Goal: Transaction & Acquisition: Purchase product/service

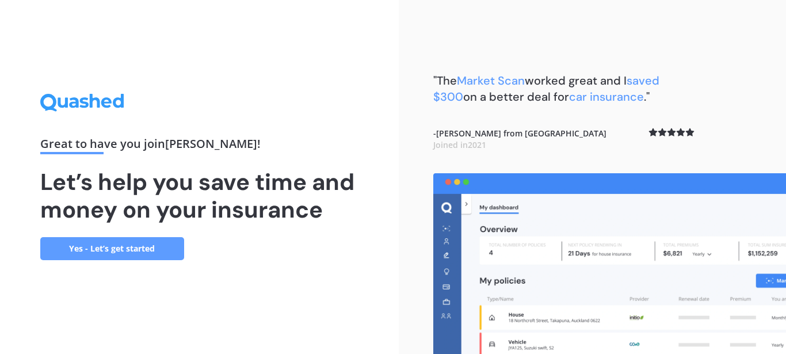
click at [132, 249] on link "Yes - Let’s get started" at bounding box center [112, 248] width 144 height 23
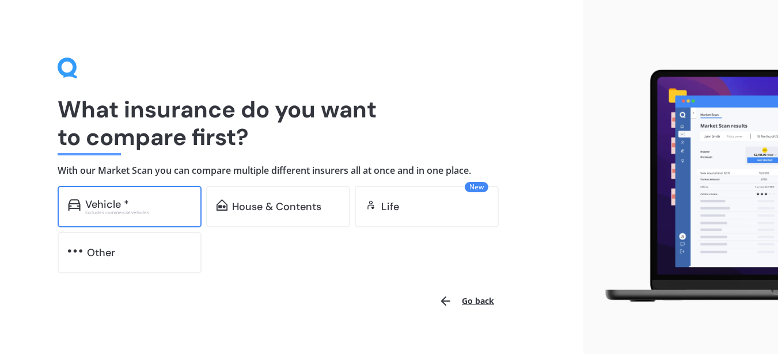
click at [116, 204] on div "Vehicle *" at bounding box center [107, 205] width 44 height 12
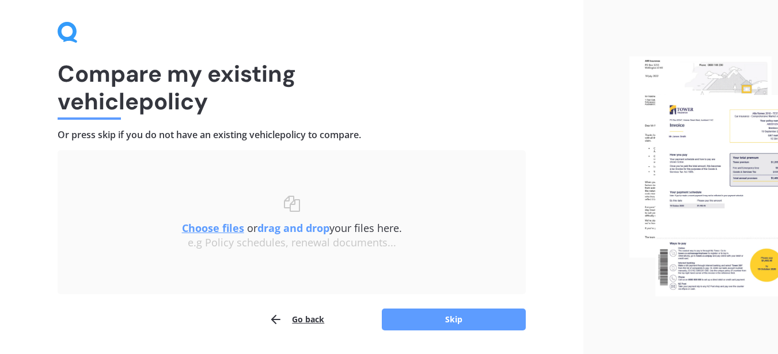
scroll to position [70, 0]
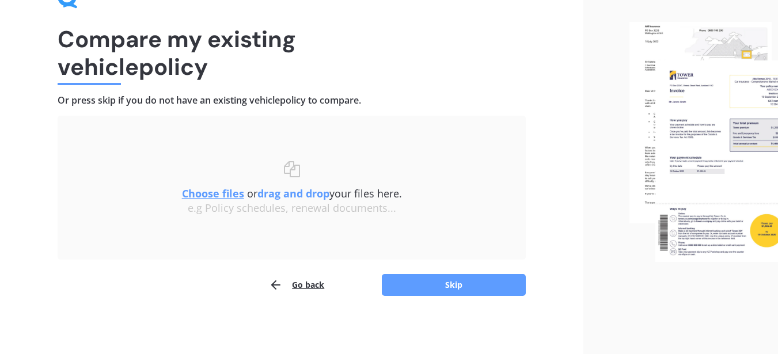
click at [312, 288] on button "Go back" at bounding box center [296, 284] width 55 height 23
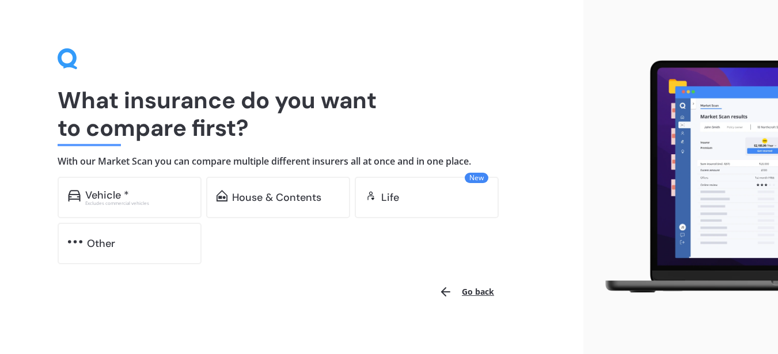
scroll to position [18, 0]
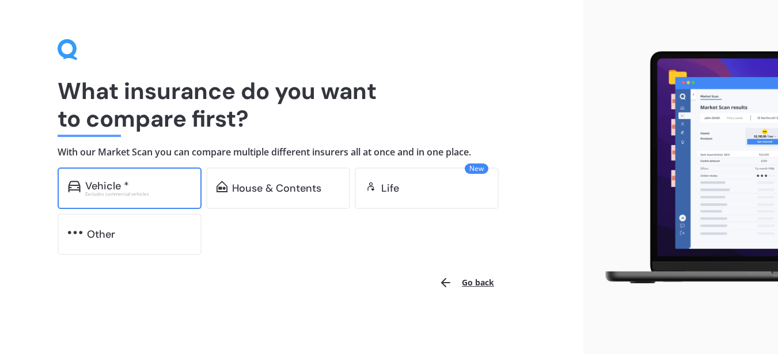
click at [115, 184] on div "Vehicle *" at bounding box center [107, 186] width 44 height 12
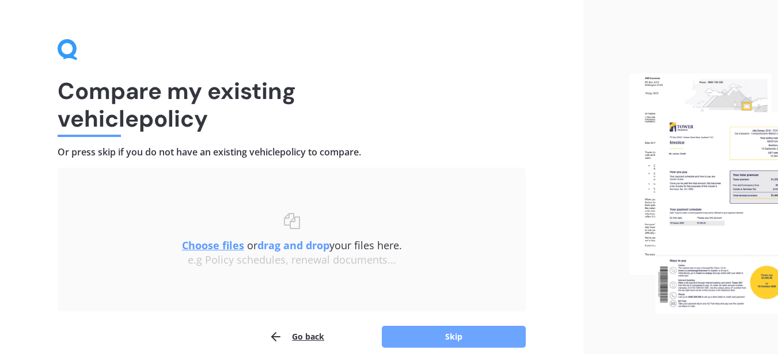
click at [450, 336] on button "Skip" at bounding box center [454, 337] width 144 height 22
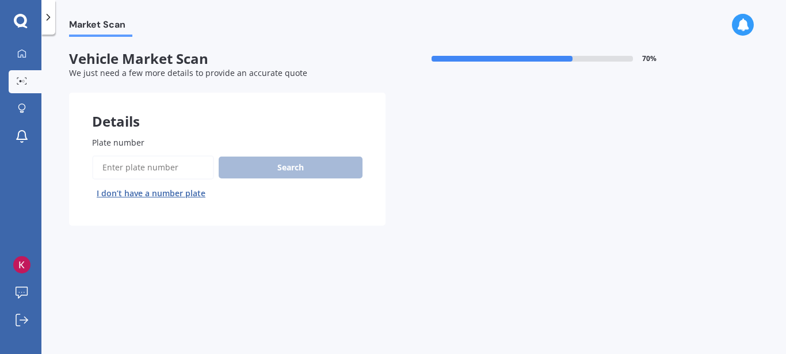
click at [191, 172] on input "Plate number" at bounding box center [153, 167] width 122 height 24
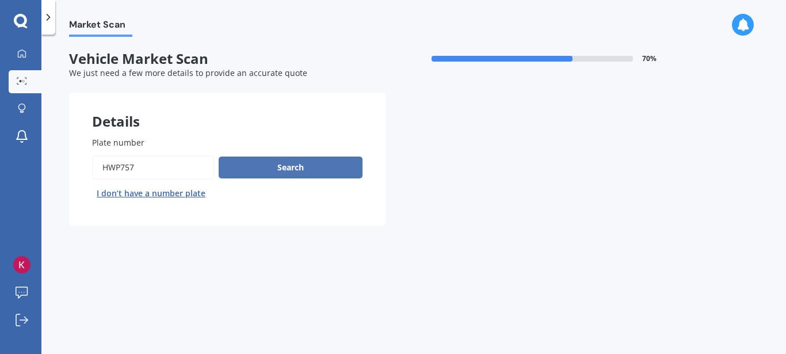
type input "hwp757"
click at [294, 168] on button "Search" at bounding box center [291, 168] width 144 height 22
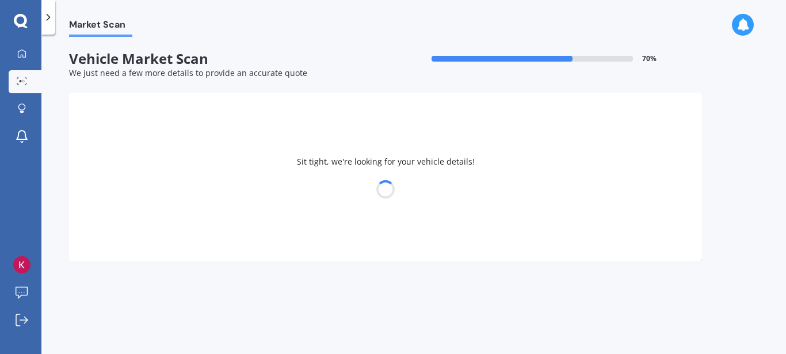
select select "MITSUBISHI"
select select "ASX"
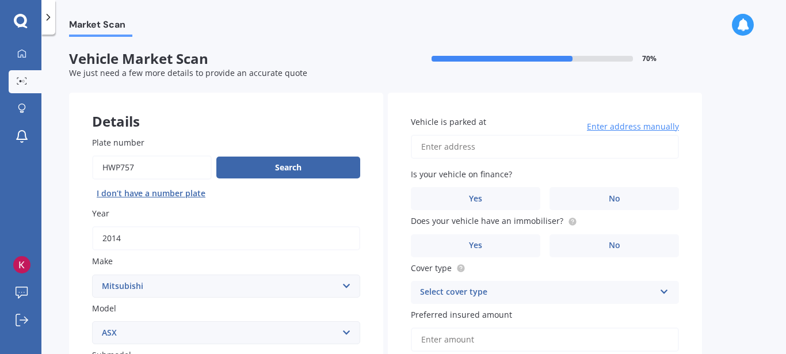
click at [474, 147] on input "Vehicle is parked at" at bounding box center [545, 147] width 268 height 24
type input "[STREET_ADDRESS][PERSON_NAME]"
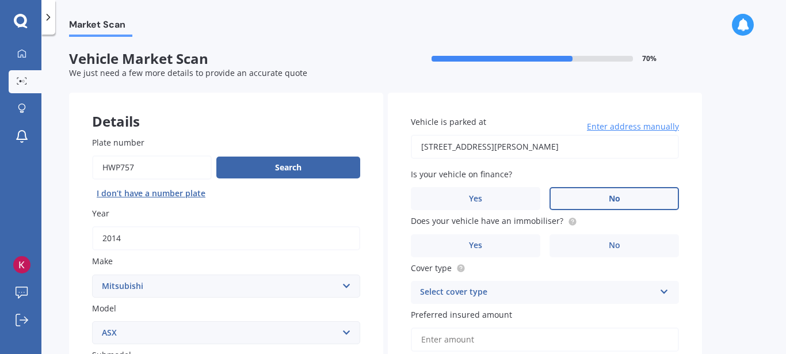
click at [604, 201] on label "No" at bounding box center [615, 198] width 130 height 23
click at [0, 0] on input "No" at bounding box center [0, 0] width 0 height 0
click at [569, 241] on label "No" at bounding box center [615, 245] width 130 height 23
click at [0, 0] on input "No" at bounding box center [0, 0] width 0 height 0
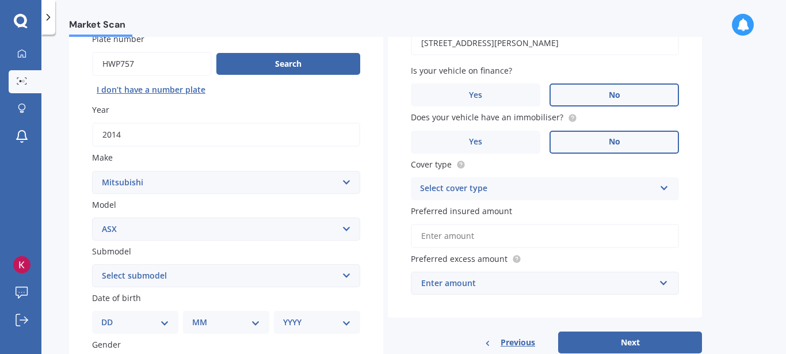
scroll to position [115, 0]
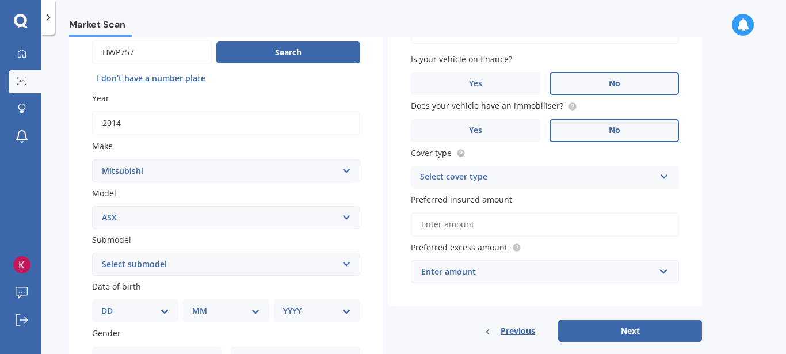
click at [480, 226] on input "Preferred insured amount" at bounding box center [545, 224] width 268 height 24
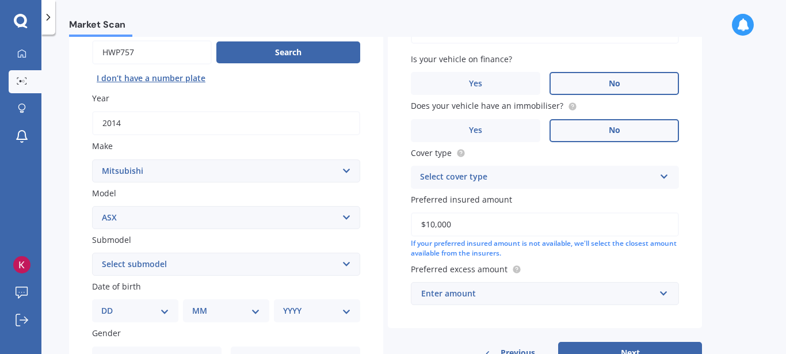
type input "$10,000"
click at [489, 291] on div "Enter amount" at bounding box center [538, 293] width 234 height 13
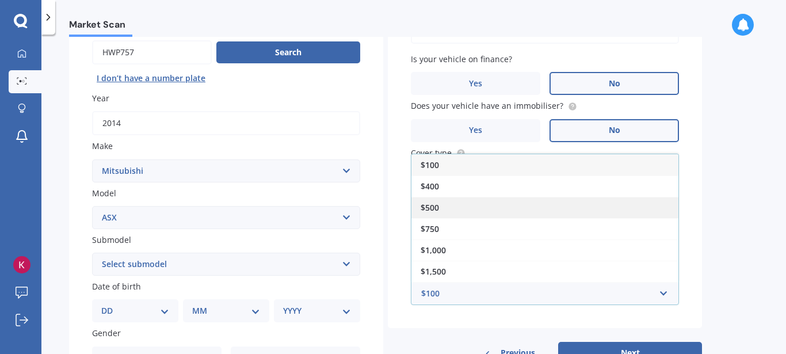
click at [430, 207] on span "$500" at bounding box center [430, 207] width 18 height 11
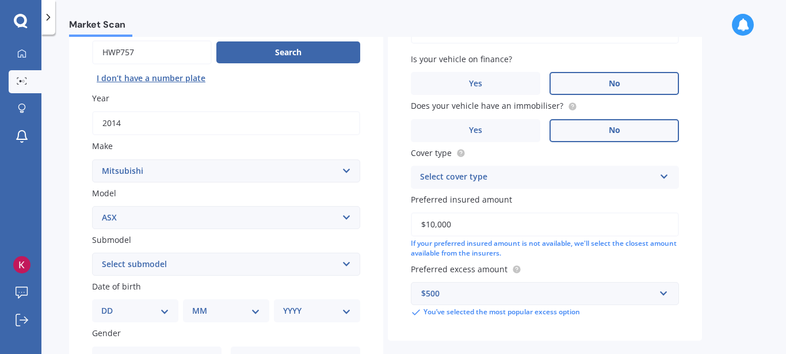
click at [177, 266] on select "Select submodel BLK 2.0P/CVT Diesel LS Sport VRX petrol VRX turbo diesel XLS pe…" at bounding box center [226, 264] width 268 height 23
click at [92, 253] on select "Select submodel BLK 2.0P/CVT Diesel LS Sport VRX petrol VRX turbo diesel XLS pe…" at bounding box center [226, 264] width 268 height 23
click at [348, 263] on select "Select submodel BLK 2.0P/CVT Diesel LS Sport VRX petrol VRX turbo diesel XLS pe…" at bounding box center [226, 264] width 268 height 23
select select "XLS PETROL"
click at [92, 253] on select "Select submodel BLK 2.0P/CVT Diesel LS Sport VRX petrol VRX turbo diesel XLS pe…" at bounding box center [226, 264] width 268 height 23
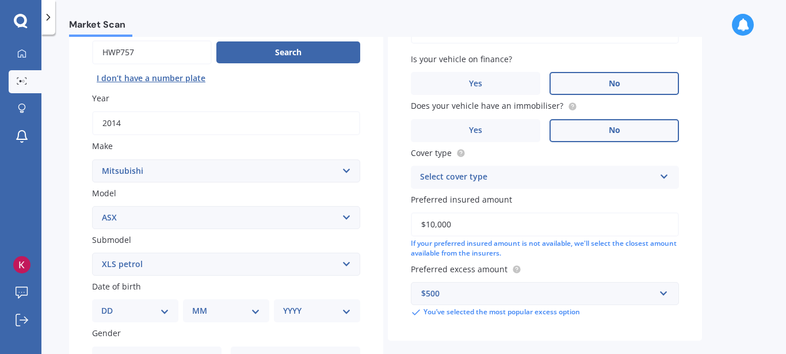
click at [109, 311] on select "DD 01 02 03 04 05 06 07 08 09 10 11 12 13 14 15 16 17 18 19 20 21 22 23 24 25 2…" at bounding box center [135, 310] width 68 height 13
select select "22"
click at [204, 309] on select "MM 01 02 03 04 05 06 07 08 09 10 11 12" at bounding box center [226, 310] width 68 height 13
select select "09"
click at [197, 304] on select "MM 01 02 03 04 05 06 07 08 09 10 11 12" at bounding box center [228, 310] width 63 height 13
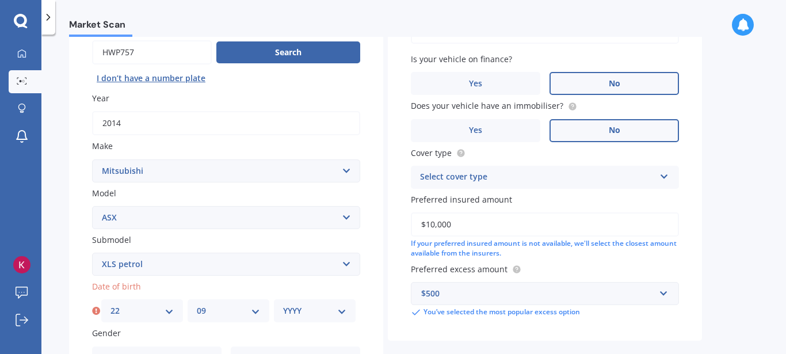
click at [298, 307] on select "YYYY 2025 2024 2023 2022 2021 2020 2019 2018 2017 2016 2015 2014 2013 2012 2011…" at bounding box center [314, 310] width 63 height 13
select select "1945"
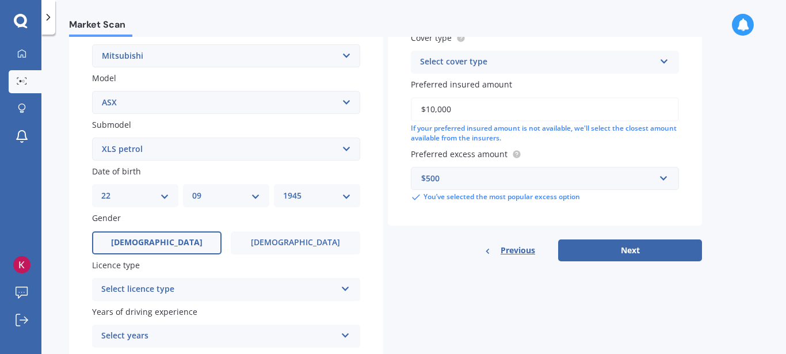
click at [173, 242] on label "[DEMOGRAPHIC_DATA]" at bounding box center [157, 242] width 130 height 23
click at [0, 0] on input "[DEMOGRAPHIC_DATA]" at bounding box center [0, 0] width 0 height 0
click at [166, 286] on div "Select licence type" at bounding box center [218, 290] width 235 height 14
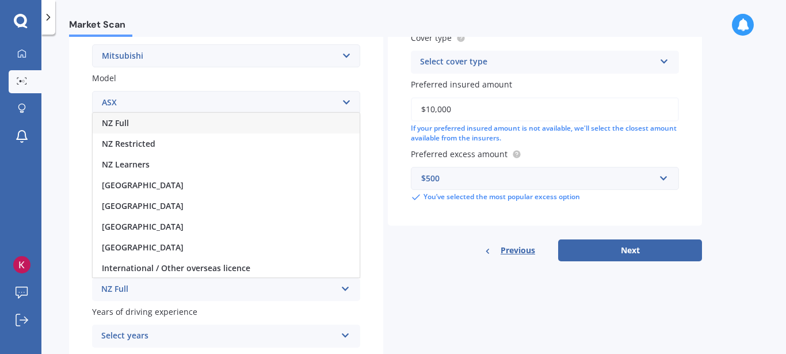
click at [124, 124] on span "NZ Full" at bounding box center [115, 122] width 27 height 11
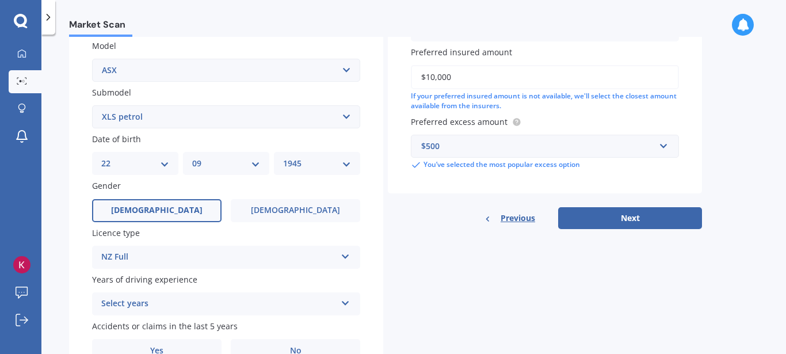
scroll to position [323, 0]
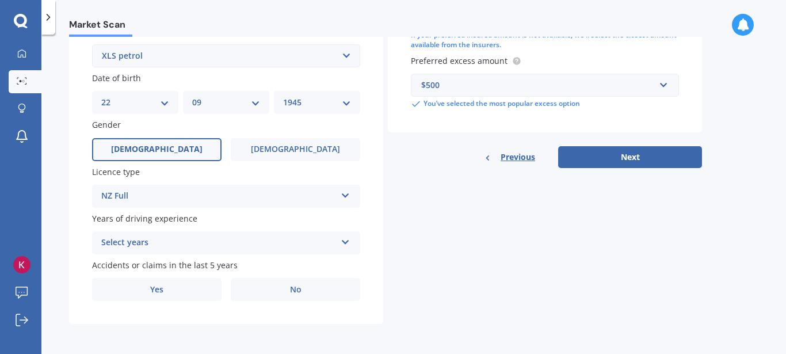
click at [348, 241] on icon at bounding box center [346, 240] width 10 height 8
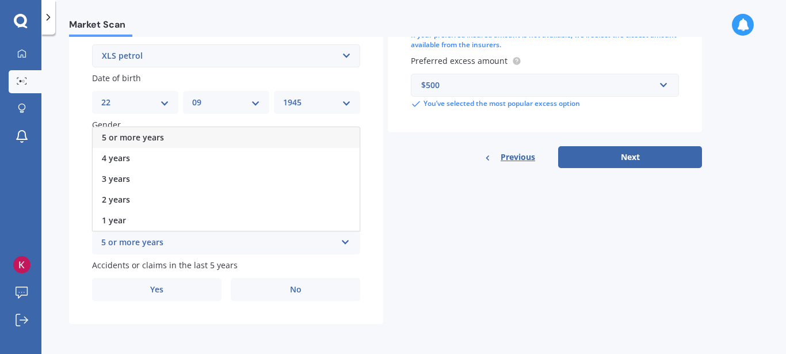
click at [154, 138] on span "5 or more years" at bounding box center [133, 137] width 62 height 11
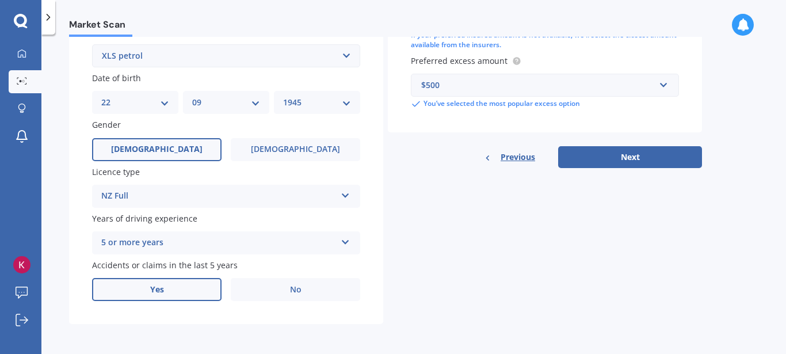
click at [179, 285] on label "Yes" at bounding box center [157, 289] width 130 height 23
click at [0, 0] on input "Yes" at bounding box center [0, 0] width 0 height 0
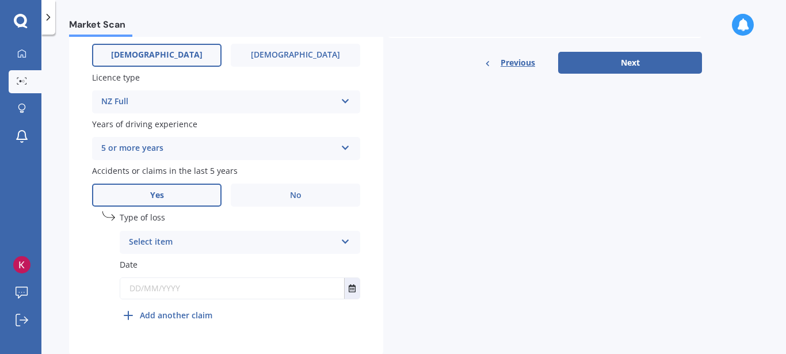
scroll to position [439, 0]
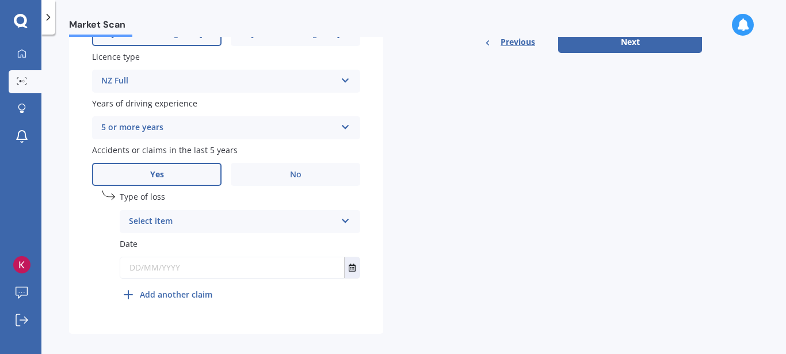
click at [150, 219] on div "Select item" at bounding box center [232, 222] width 207 height 14
click at [176, 246] on span "At fault accident" at bounding box center [162, 243] width 65 height 11
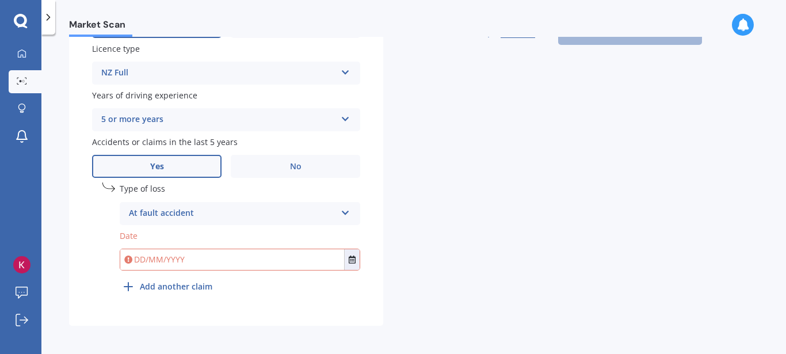
scroll to position [448, 0]
click at [144, 256] on input "text" at bounding box center [232, 257] width 224 height 21
type input "[DATE]"
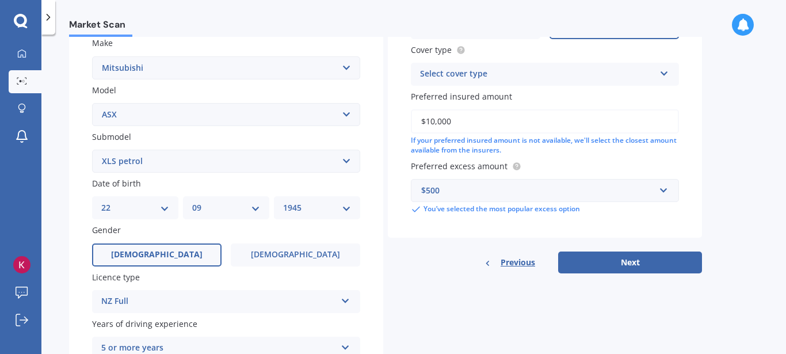
scroll to position [276, 0]
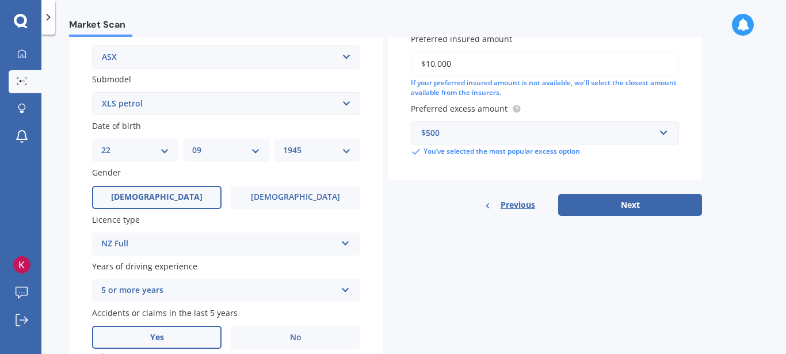
click at [489, 138] on div "$500" at bounding box center [538, 133] width 234 height 13
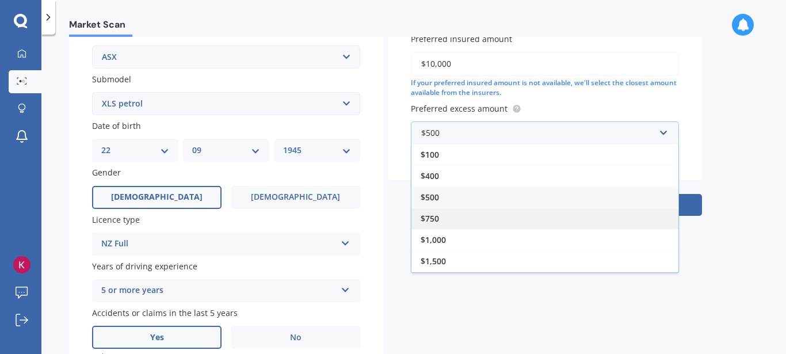
click at [439, 218] on span "$750" at bounding box center [430, 218] width 18 height 11
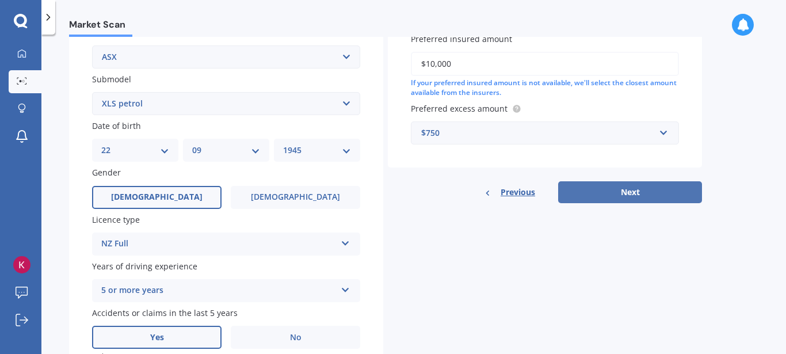
click at [628, 193] on button "Next" at bounding box center [630, 192] width 144 height 22
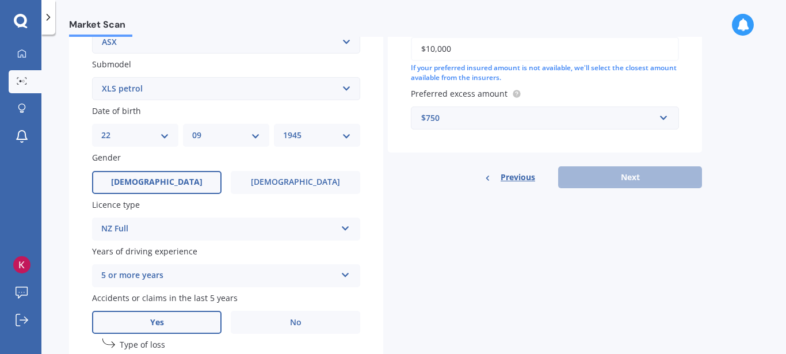
scroll to position [345, 0]
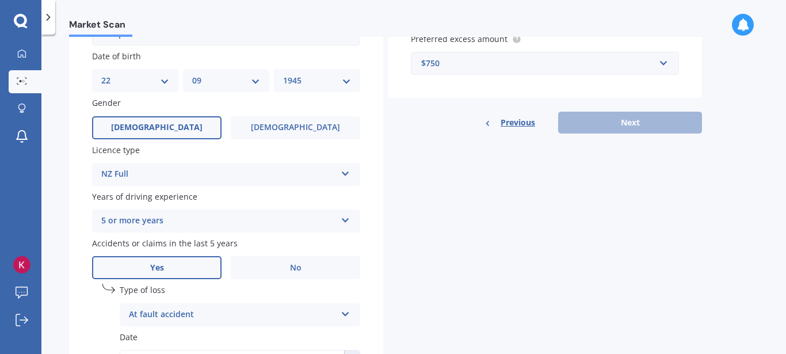
click at [631, 123] on div "Previous Next" at bounding box center [545, 123] width 314 height 22
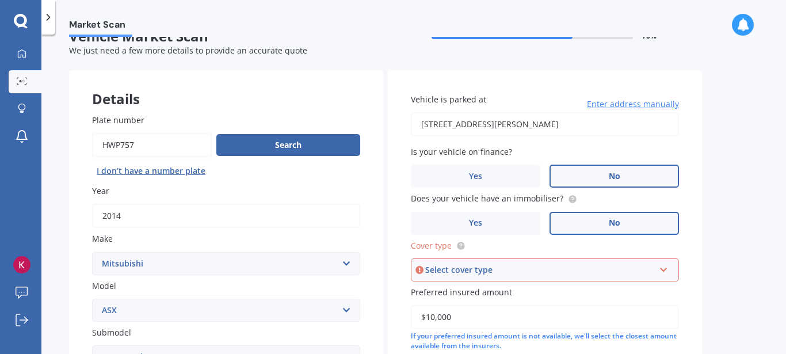
scroll to position [0, 0]
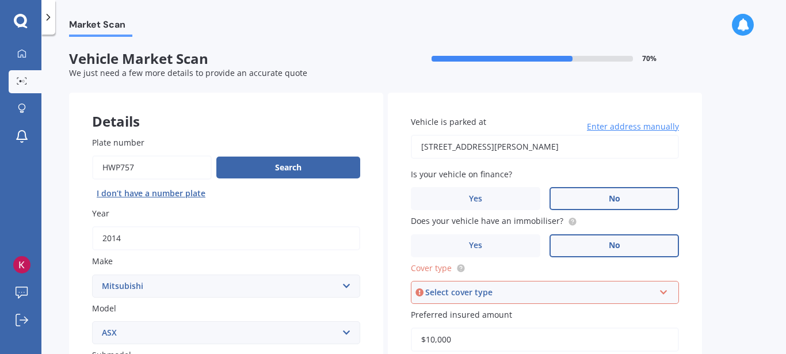
click at [505, 297] on div "Select cover type" at bounding box center [539, 292] width 229 height 13
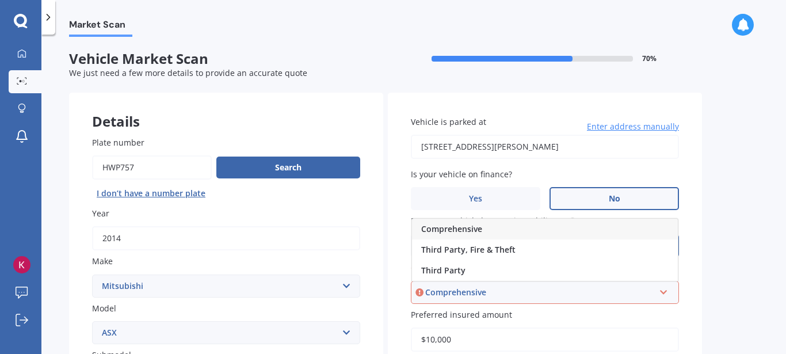
click at [462, 229] on span "Comprehensive" at bounding box center [451, 228] width 61 height 11
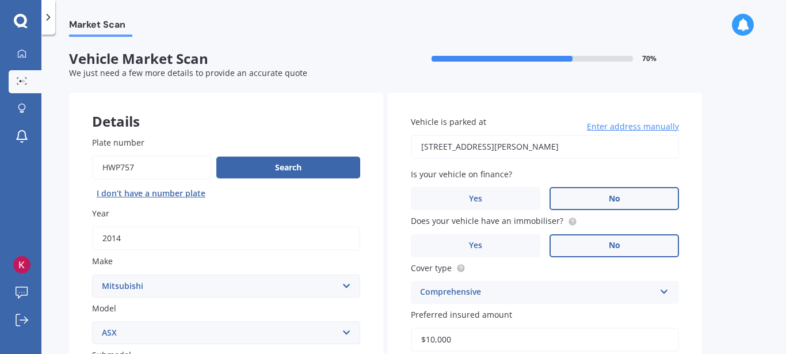
click at [606, 250] on label "No" at bounding box center [615, 245] width 130 height 23
click at [0, 0] on input "No" at bounding box center [0, 0] width 0 height 0
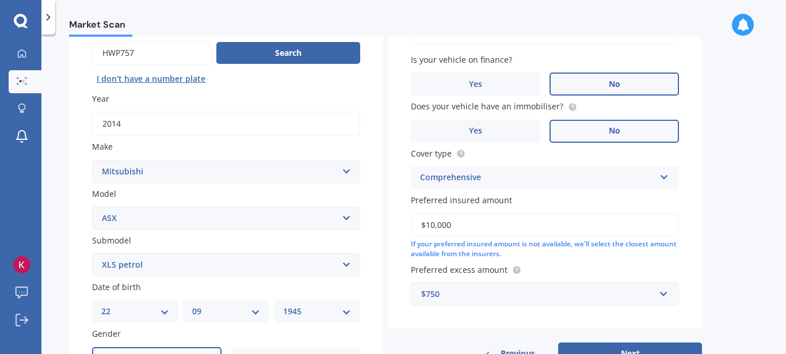
scroll to position [173, 0]
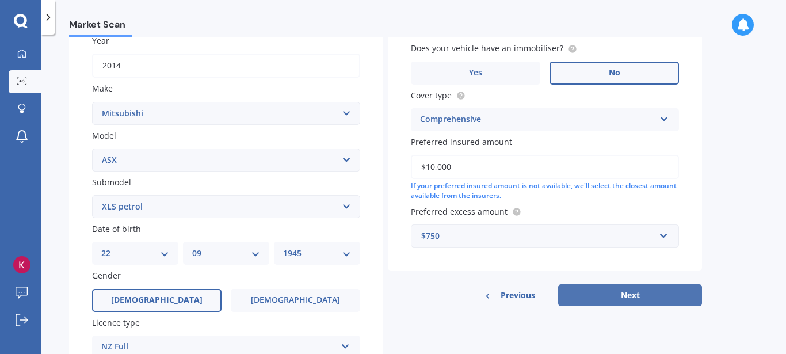
click at [630, 295] on button "Next" at bounding box center [630, 295] width 144 height 22
select select "22"
select select "09"
select select "1945"
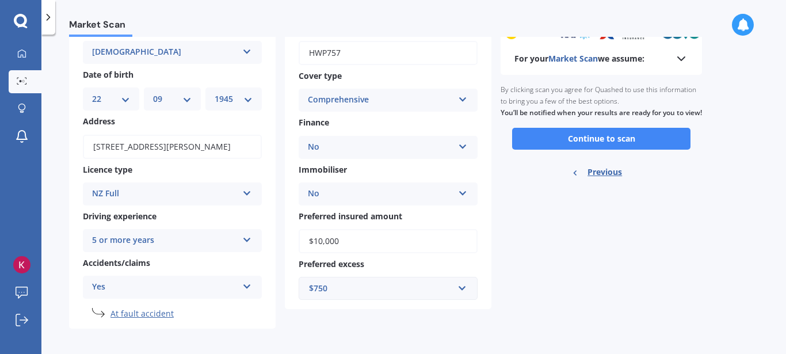
scroll to position [85, 0]
